Goal: Transaction & Acquisition: Purchase product/service

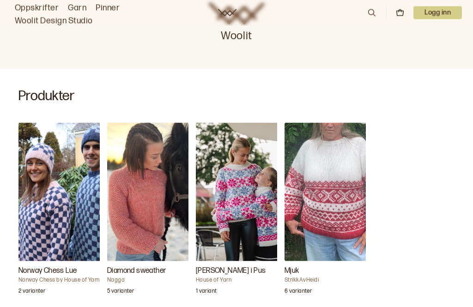
scroll to position [252, 0]
click at [240, 177] on img "Carly Genser i Pus" at bounding box center [242, 192] width 92 height 139
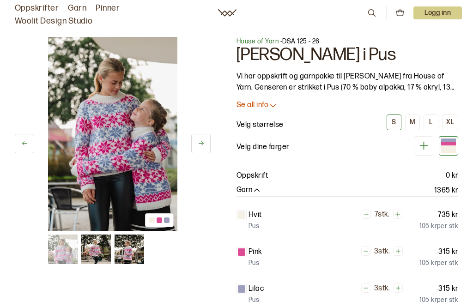
click at [196, 144] on button at bounding box center [200, 143] width 19 height 19
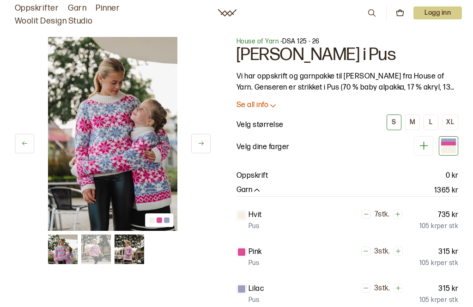
click at [200, 146] on icon at bounding box center [201, 143] width 7 height 7
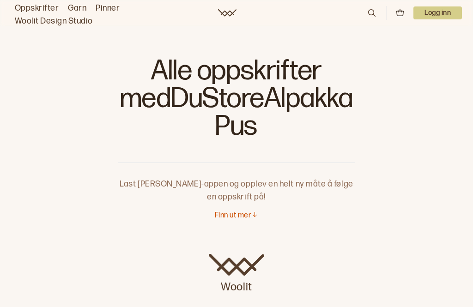
click at [250, 211] on p "Finn ut mer" at bounding box center [233, 216] width 37 height 10
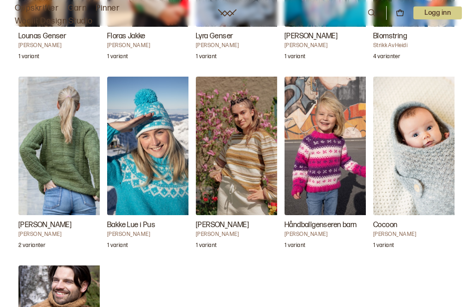
scroll to position [2061, 0]
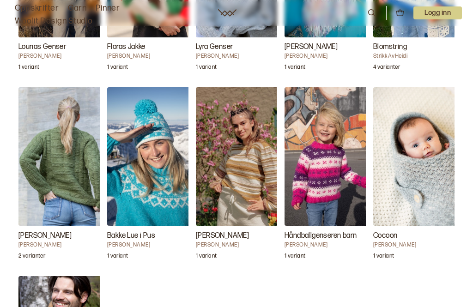
click at [337, 148] on img "Håndballgenseren barn" at bounding box center [331, 156] width 92 height 139
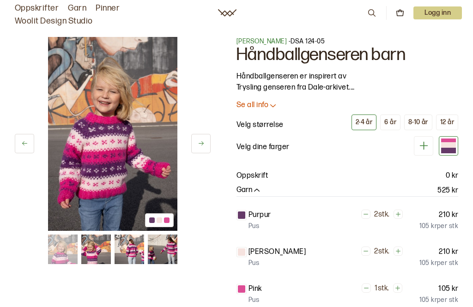
click at [451, 127] on div "12 år" at bounding box center [448, 122] width 14 height 8
click at [201, 150] on button at bounding box center [200, 143] width 19 height 19
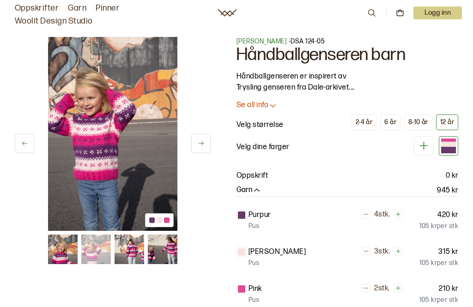
click at [454, 130] on button "12 år" at bounding box center [447, 123] width 22 height 16
click at [375, 18] on icon at bounding box center [372, 13] width 10 height 10
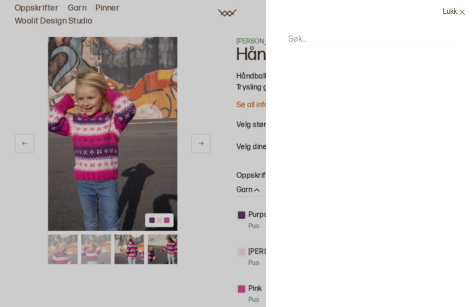
click at [320, 38] on input "Søk..." at bounding box center [373, 40] width 170 height 12
type input "Oppskr"
